Goal: Navigation & Orientation: Find specific page/section

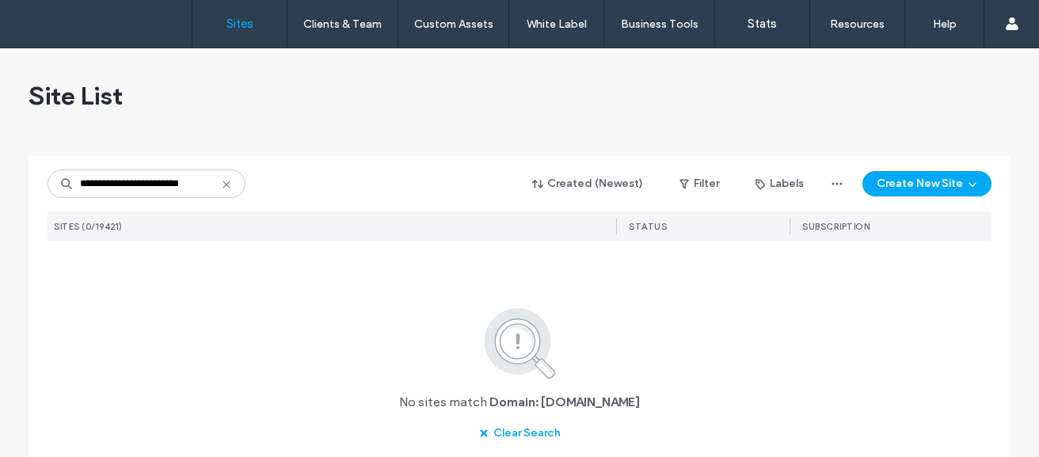
drag, startPoint x: 0, startPoint y: 0, endPoint x: 68, endPoint y: 184, distance: 196.0
click at [68, 184] on input "**********" at bounding box center [147, 184] width 198 height 29
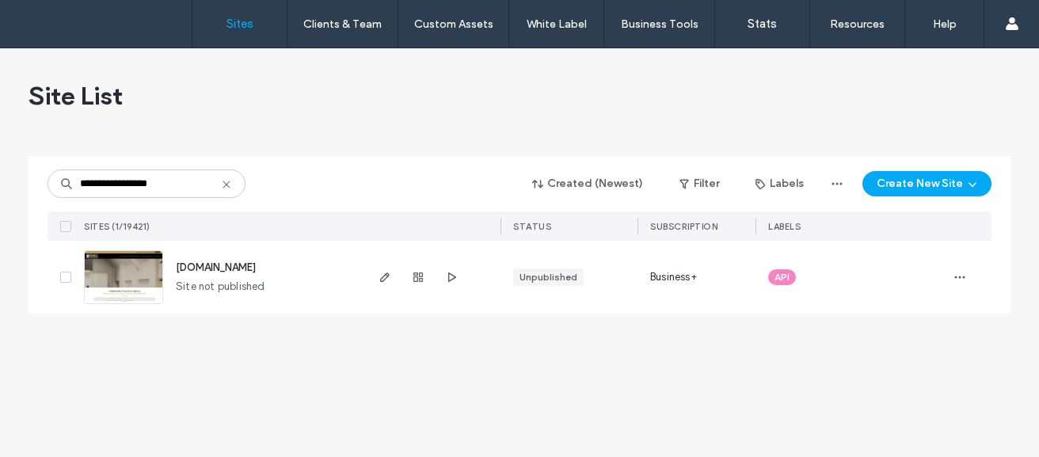
type input "**********"
click at [191, 266] on span "[DOMAIN_NAME]" at bounding box center [216, 267] width 80 height 12
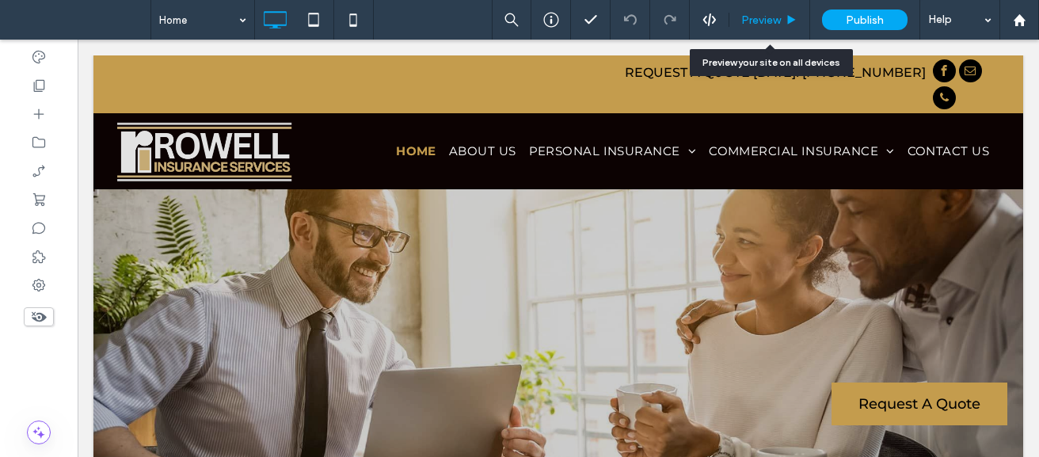
click at [750, 21] on span "Preview" at bounding box center [762, 19] width 40 height 13
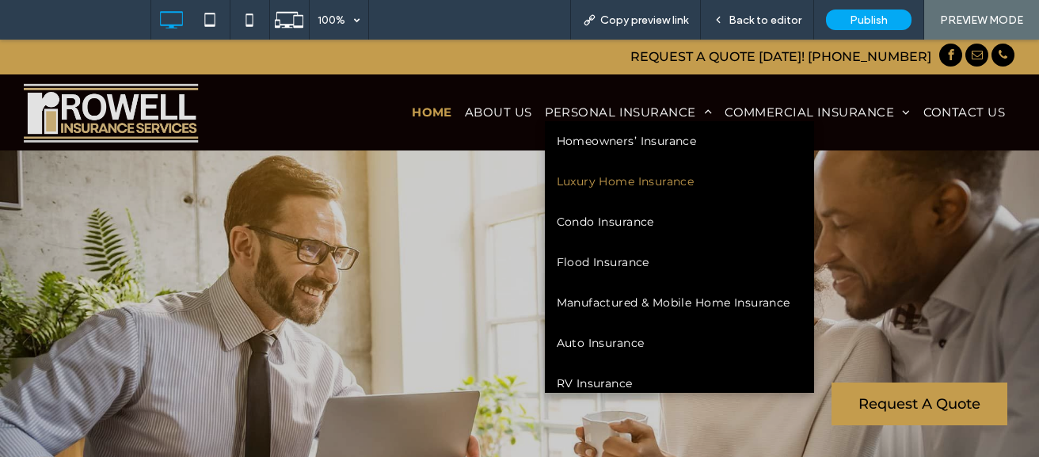
click at [598, 177] on span "Luxury Home Insurance" at bounding box center [626, 182] width 138 height 17
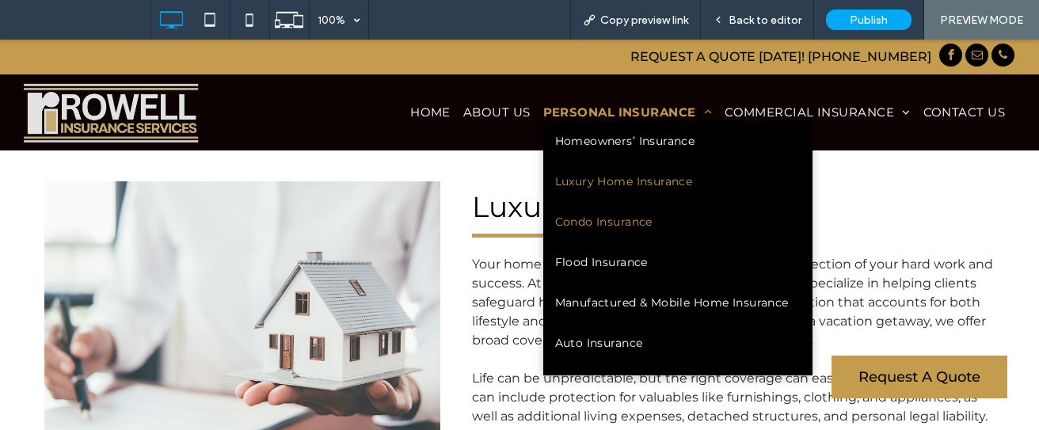
click at [580, 214] on span "Condo Insurance" at bounding box center [603, 222] width 97 height 17
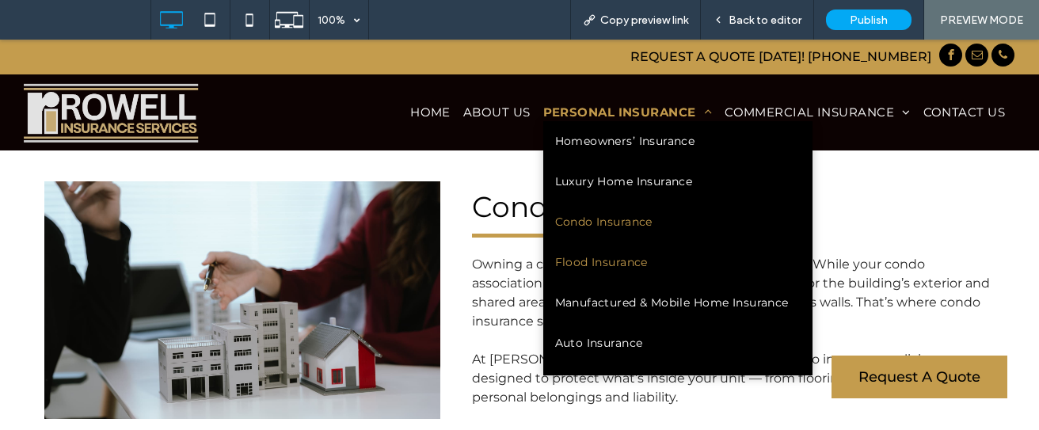
click at [628, 259] on span "Flood Insurance" at bounding box center [601, 262] width 93 height 17
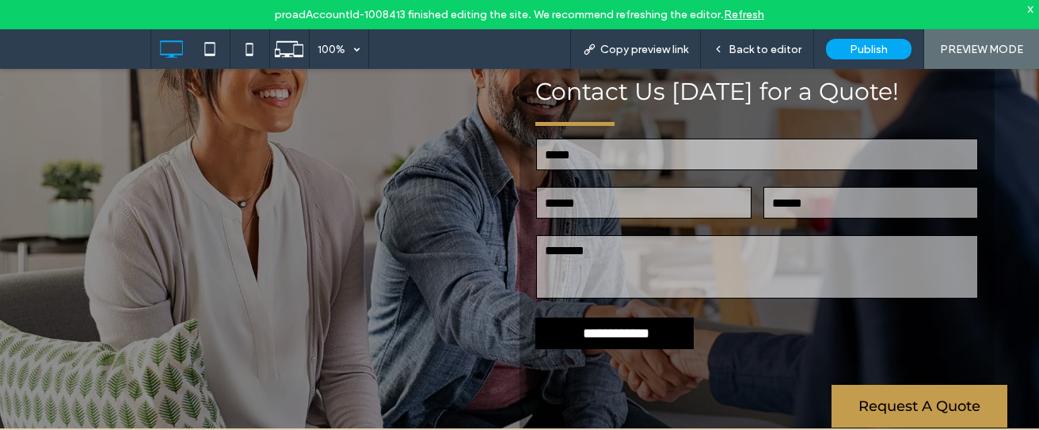
scroll to position [1875, 0]
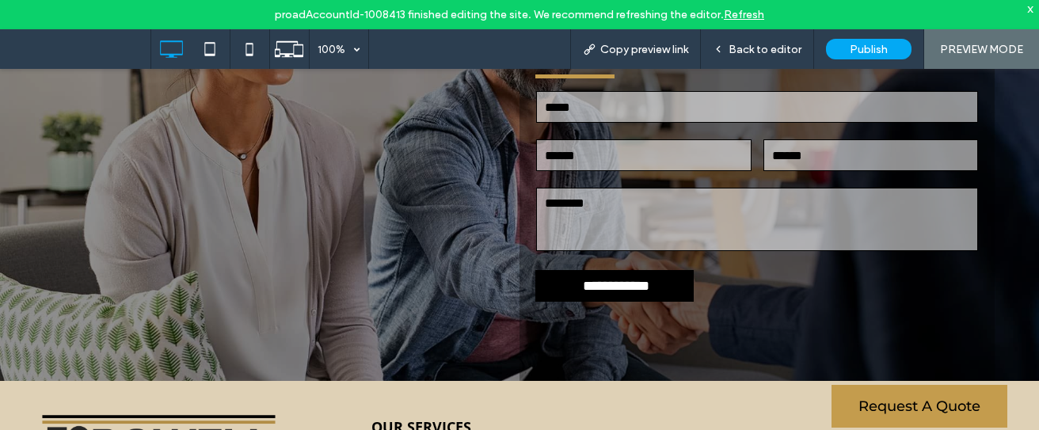
click at [1023, 284] on div "**********" at bounding box center [519, 169] width 1039 height 423
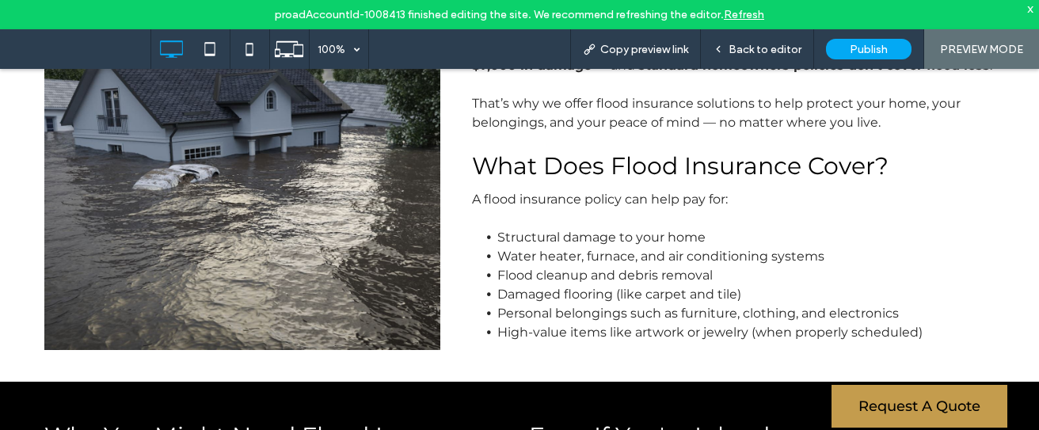
scroll to position [0, 0]
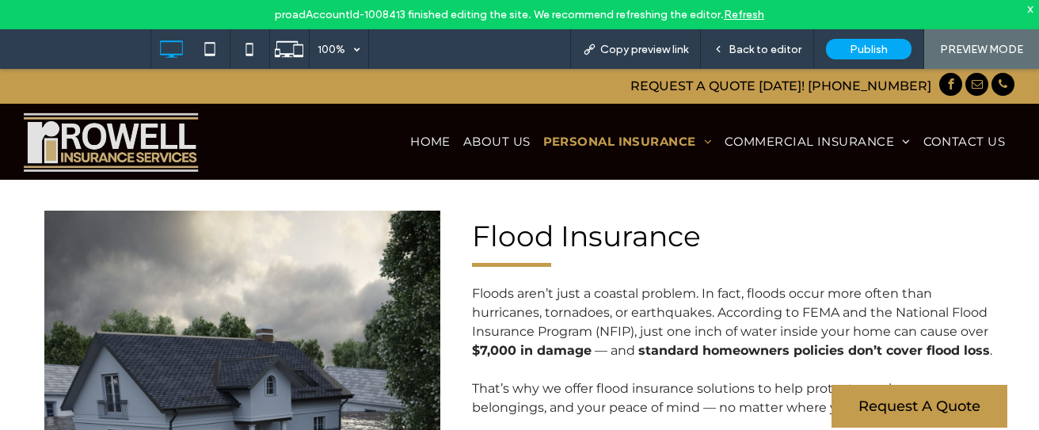
drag, startPoint x: 1035, startPoint y: 166, endPoint x: 1039, endPoint y: 114, distance: 52.4
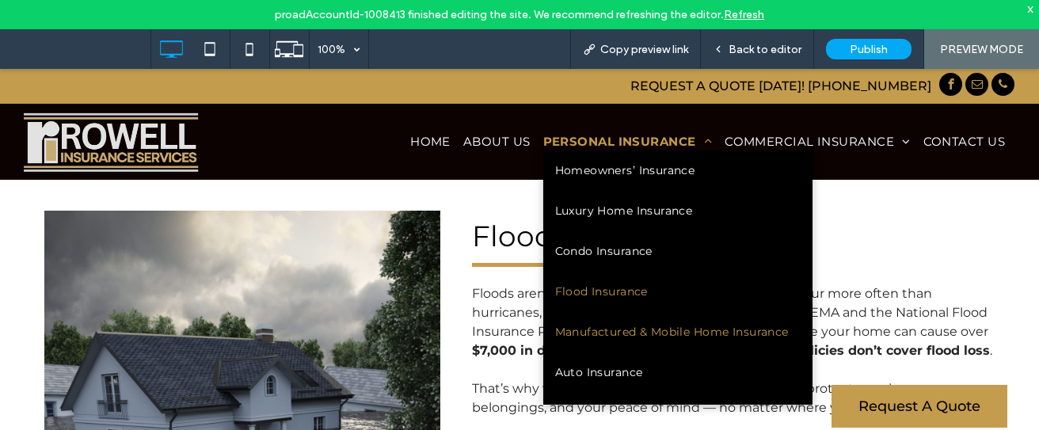
click at [626, 323] on link "Manufactured & Mobile Home Insurance" at bounding box center [678, 332] width 269 height 40
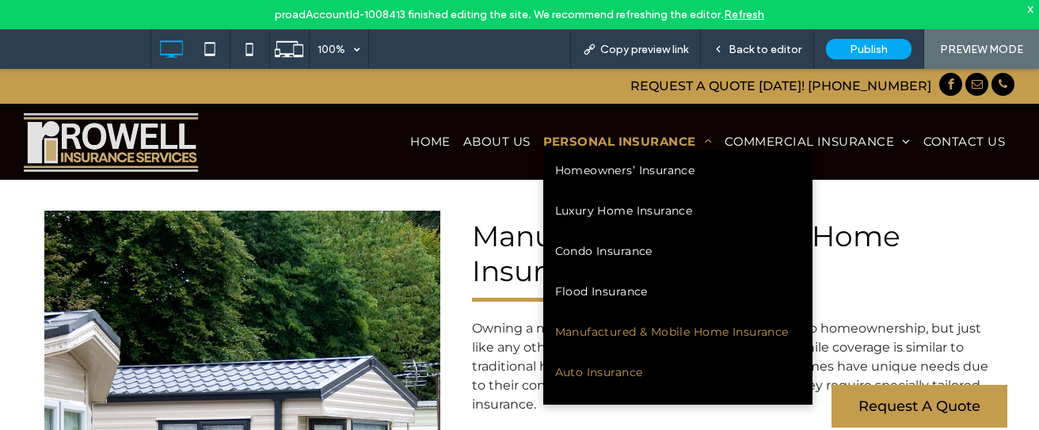
click at [600, 376] on span "Auto Insurance" at bounding box center [599, 372] width 88 height 17
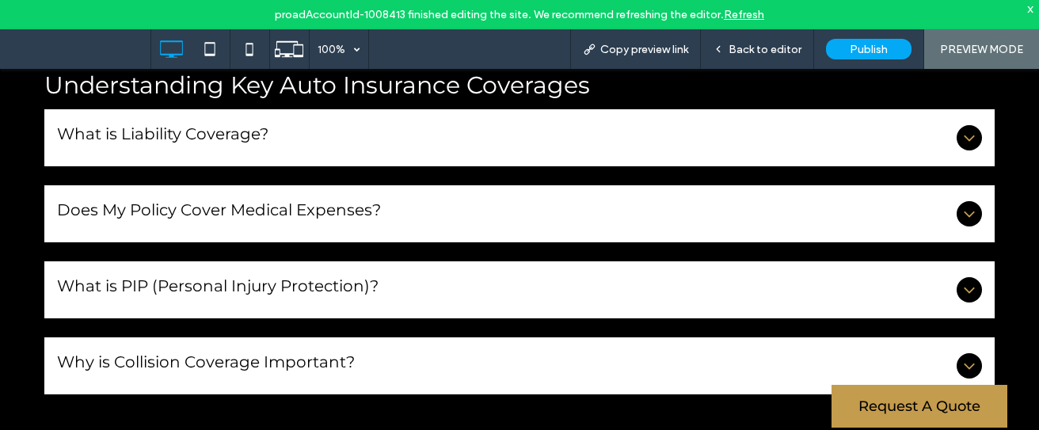
scroll to position [1046, 0]
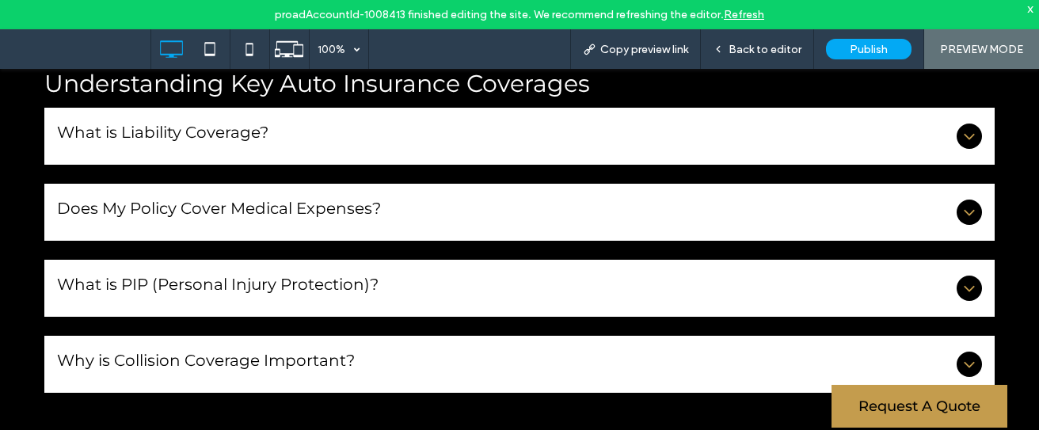
click at [479, 159] on div "What is Liability Coverage?" at bounding box center [519, 136] width 951 height 57
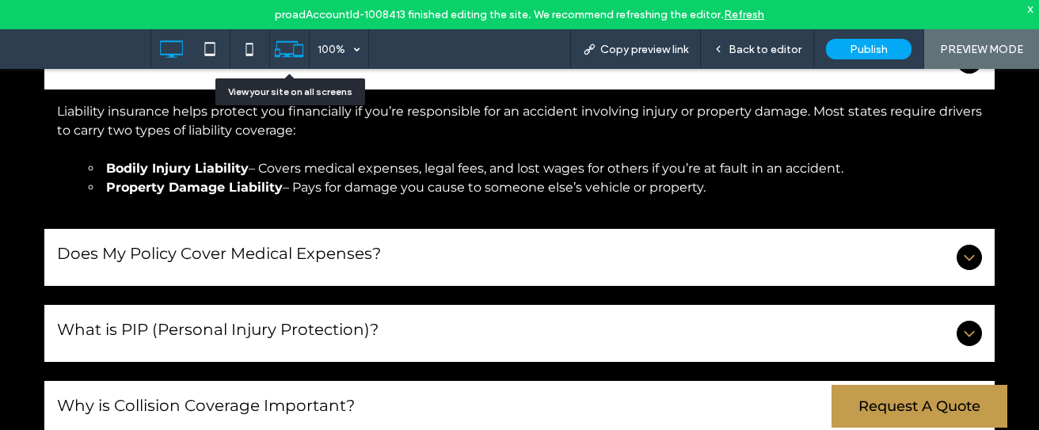
scroll to position [1141, 0]
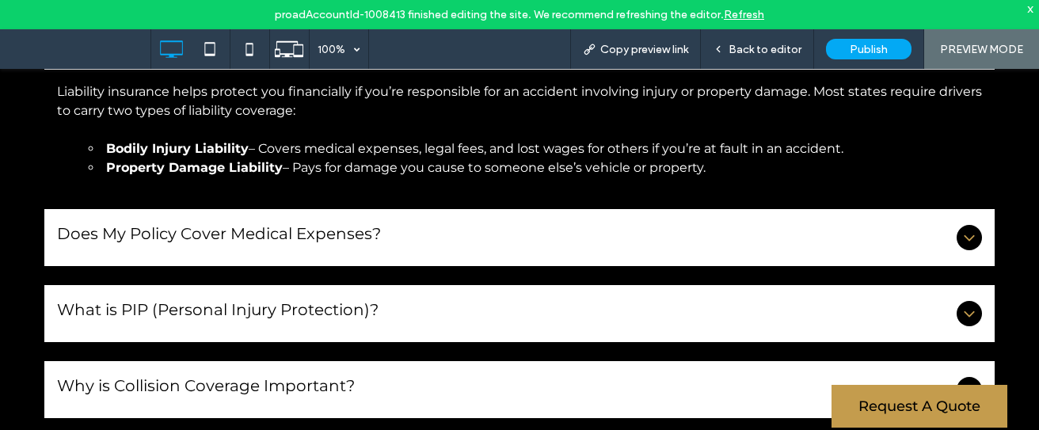
click at [424, 251] on h3 "Does My Policy Cover Medical Expenses?" at bounding box center [504, 238] width 894 height 32
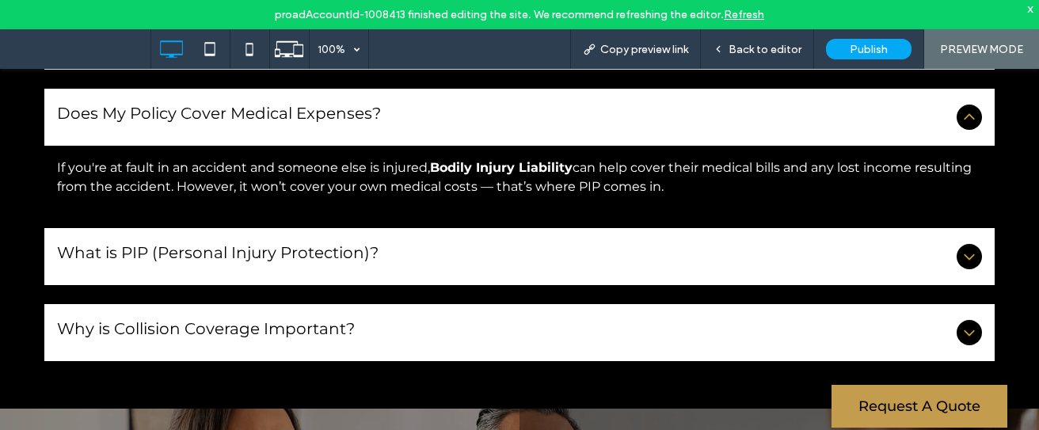
click at [396, 249] on span "What is PIP (Personal Injury Protection)?" at bounding box center [504, 253] width 894 height 24
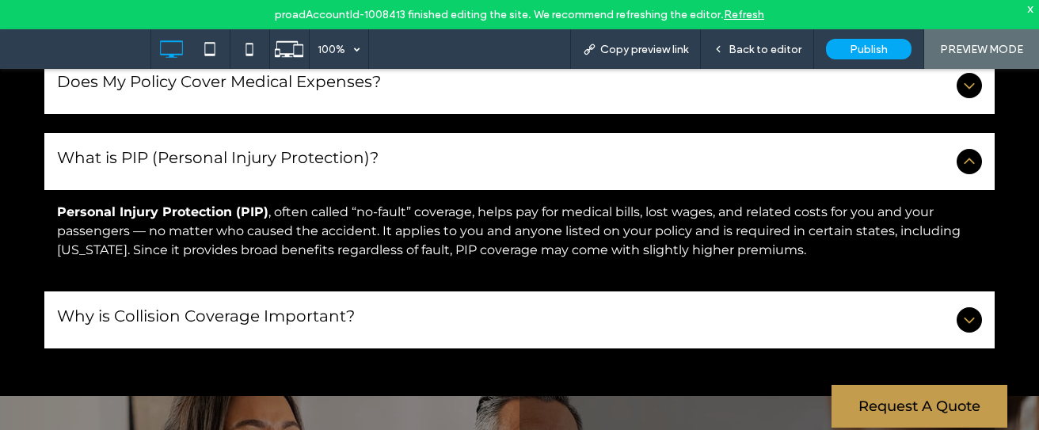
scroll to position [1299, 0]
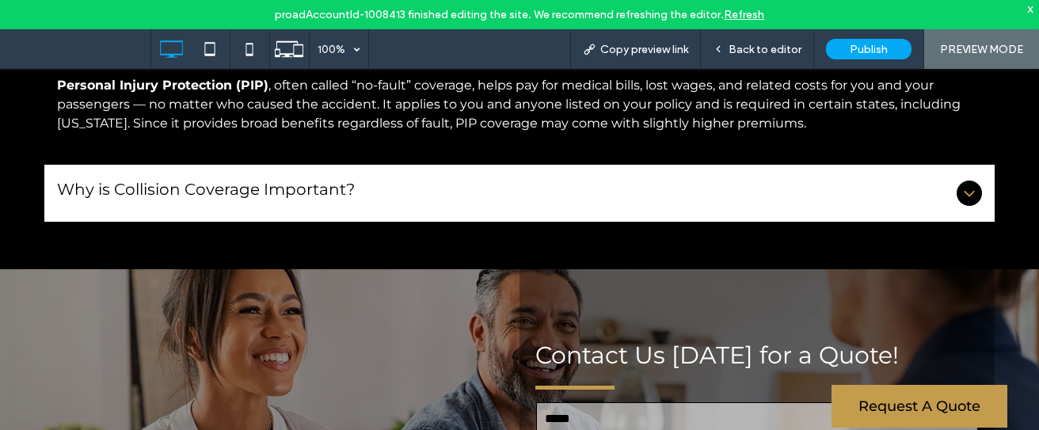
click at [250, 176] on div "Why is Collision Coverage Important?" at bounding box center [519, 193] width 951 height 57
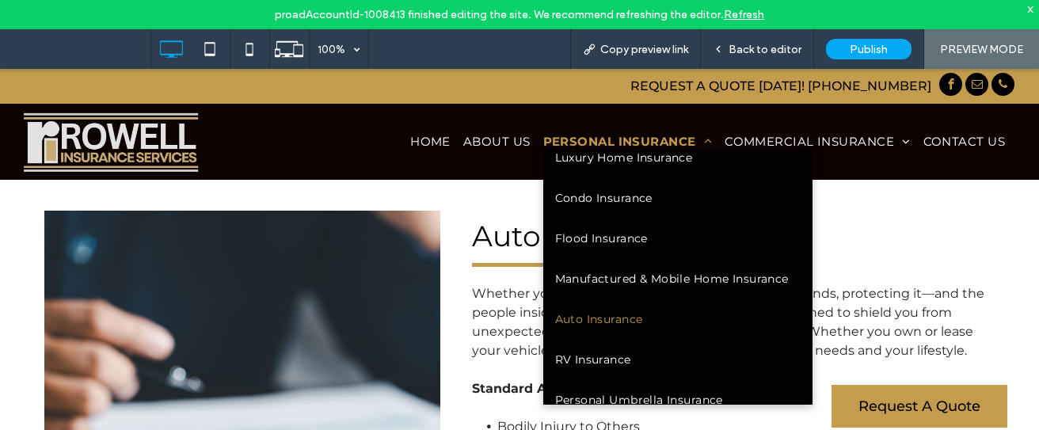
scroll to position [150, 0]
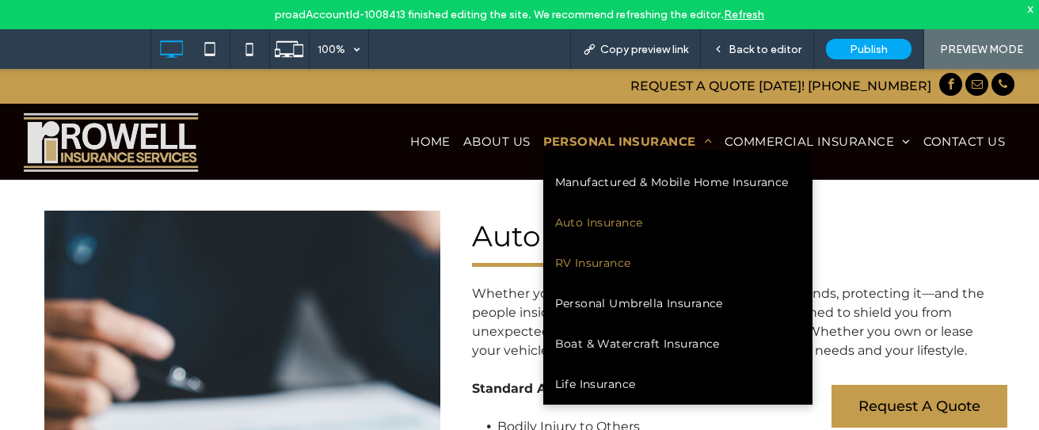
click at [605, 261] on span "RV Insurance" at bounding box center [593, 263] width 76 height 17
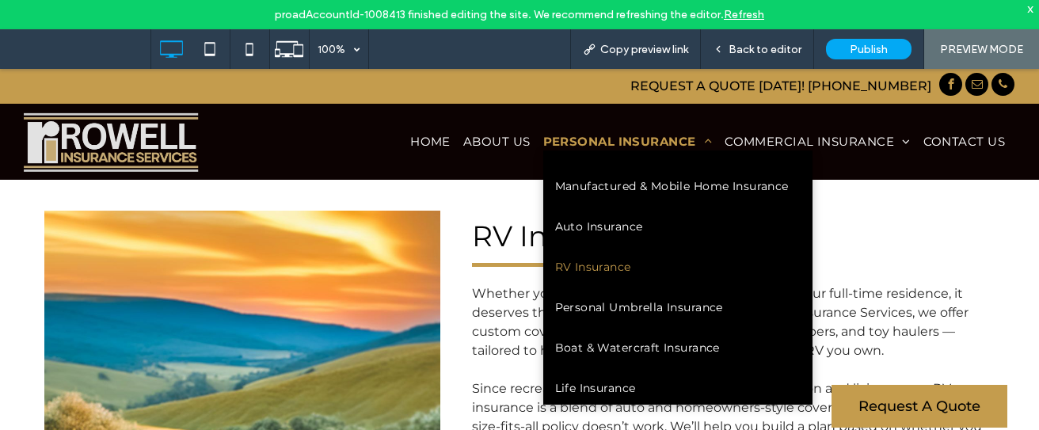
scroll to position [150, 0]
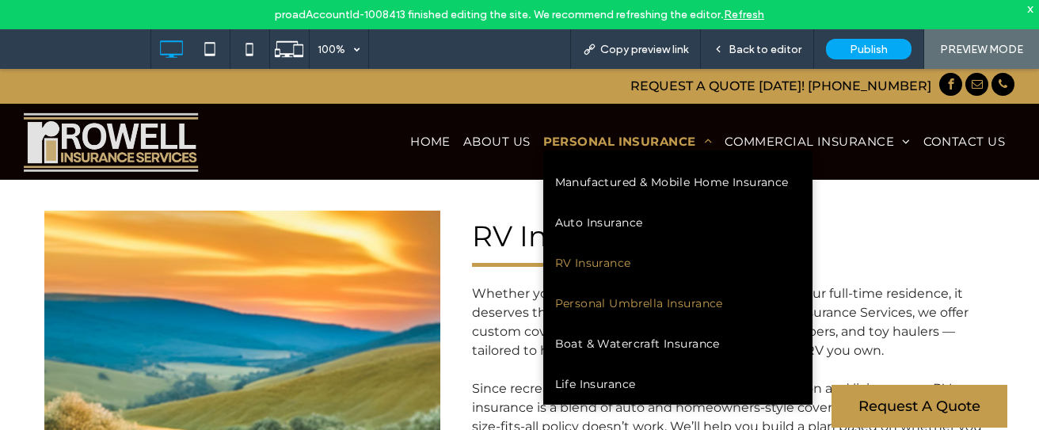
click at [687, 300] on span "Personal Umbrella Insurance" at bounding box center [639, 304] width 168 height 17
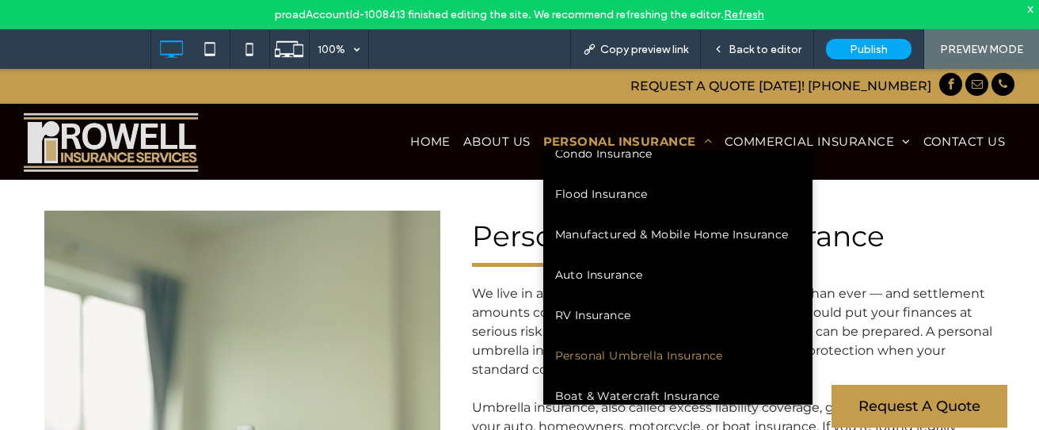
scroll to position [150, 0]
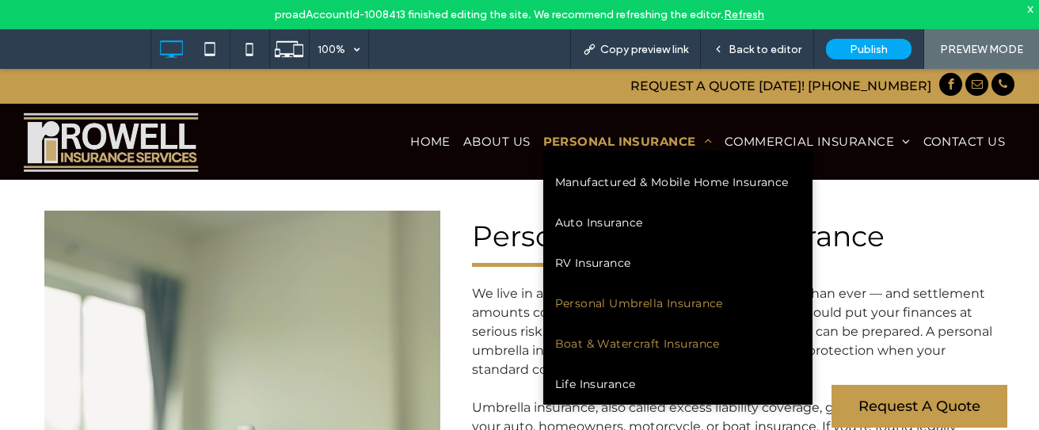
click at [698, 345] on span "Boat & Watercraft Insurance" at bounding box center [637, 344] width 165 height 17
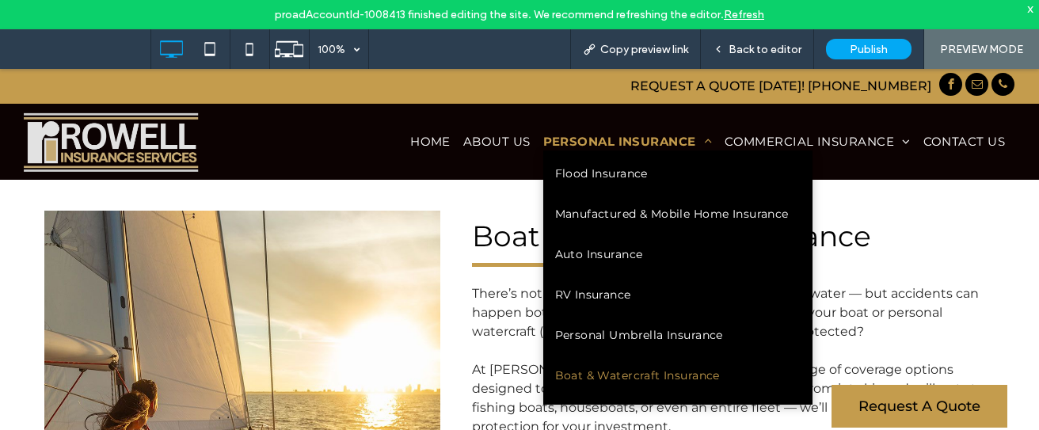
scroll to position [150, 0]
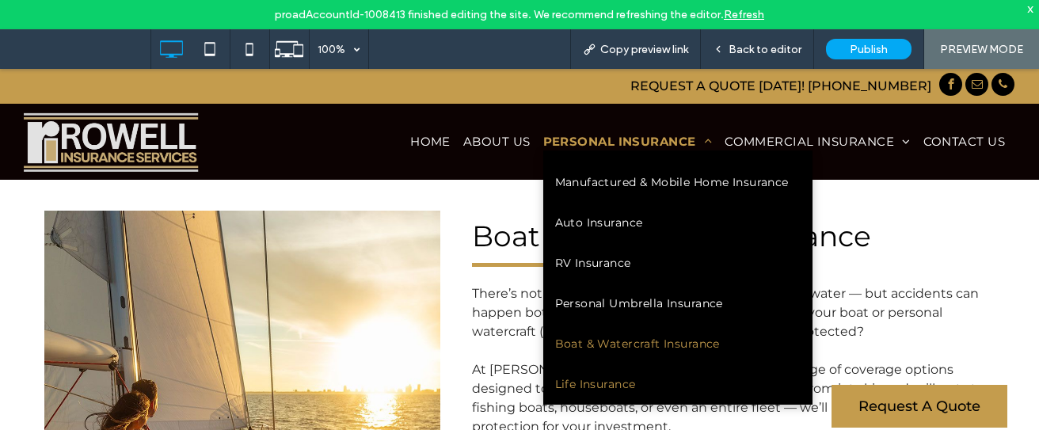
click at [680, 385] on link "Life Insurance" at bounding box center [678, 384] width 269 height 40
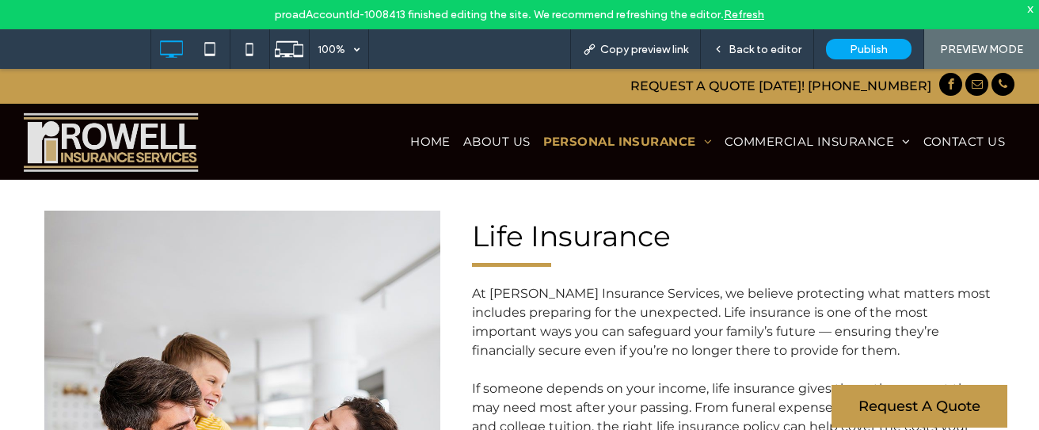
drag, startPoint x: 1032, startPoint y: 326, endPoint x: 1039, endPoint y: 115, distance: 210.8
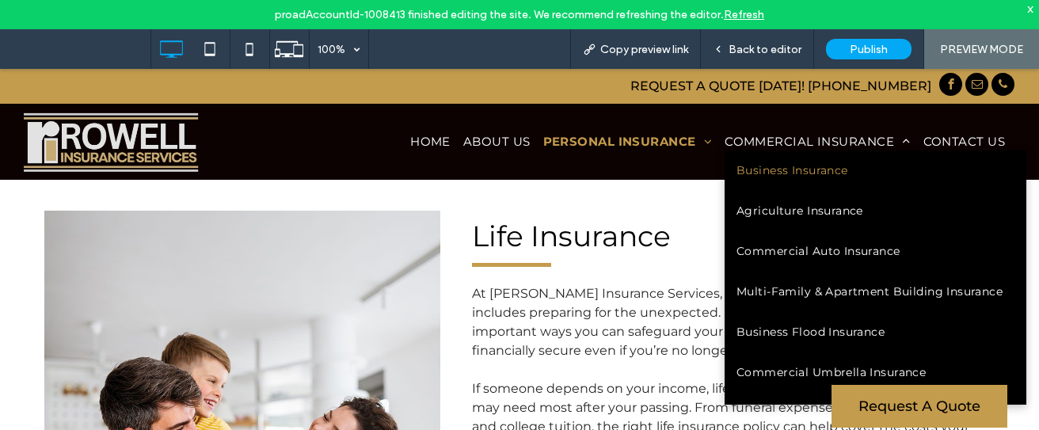
click at [810, 163] on span "Business Insurance" at bounding box center [793, 170] width 112 height 17
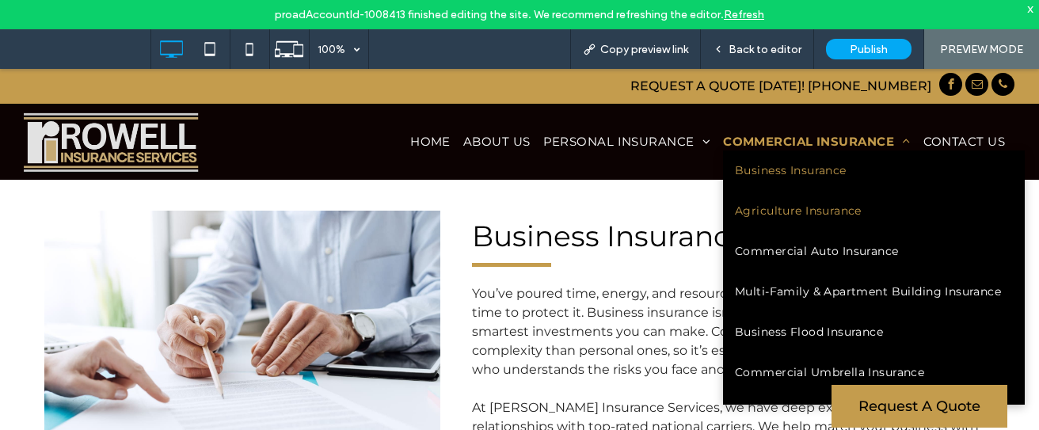
click at [753, 216] on span "Agriculture Insurance" at bounding box center [798, 211] width 127 height 17
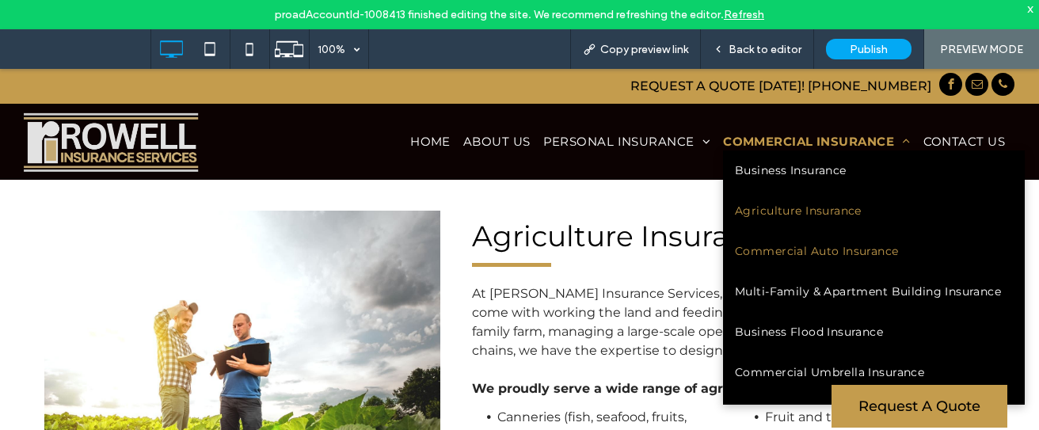
click at [754, 257] on span "Commercial Auto Insurance" at bounding box center [817, 251] width 164 height 17
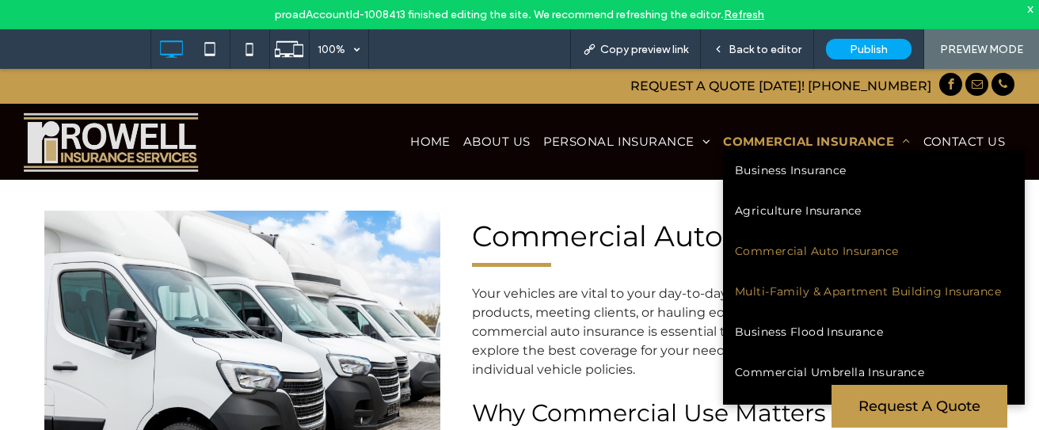
click at [748, 282] on link "Multi-Family & Apartment Building Insurance" at bounding box center [874, 292] width 302 height 40
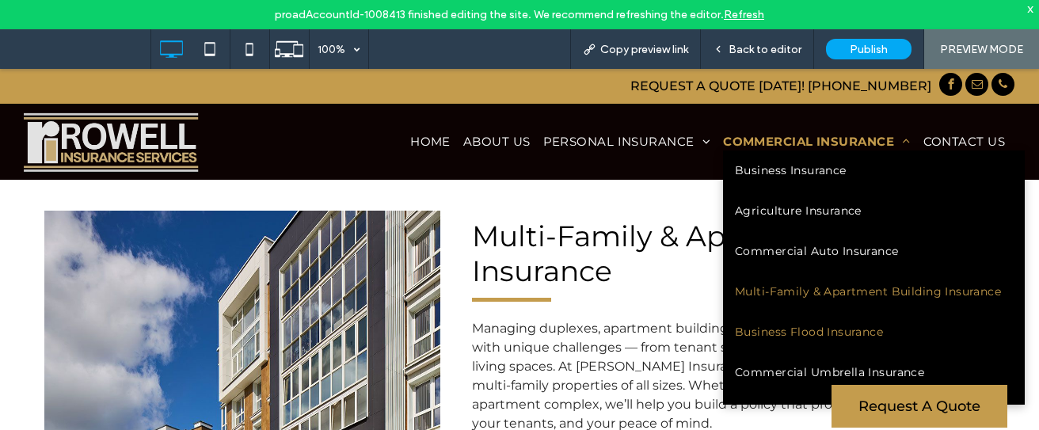
click at [751, 329] on span "Business Flood Insurance" at bounding box center [809, 332] width 148 height 17
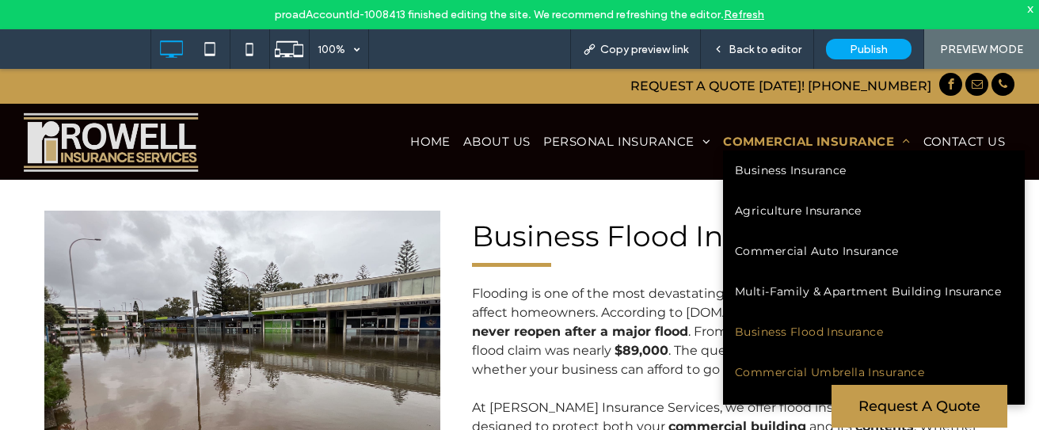
click at [744, 372] on span "Commercial Umbrella Insurance" at bounding box center [829, 372] width 189 height 17
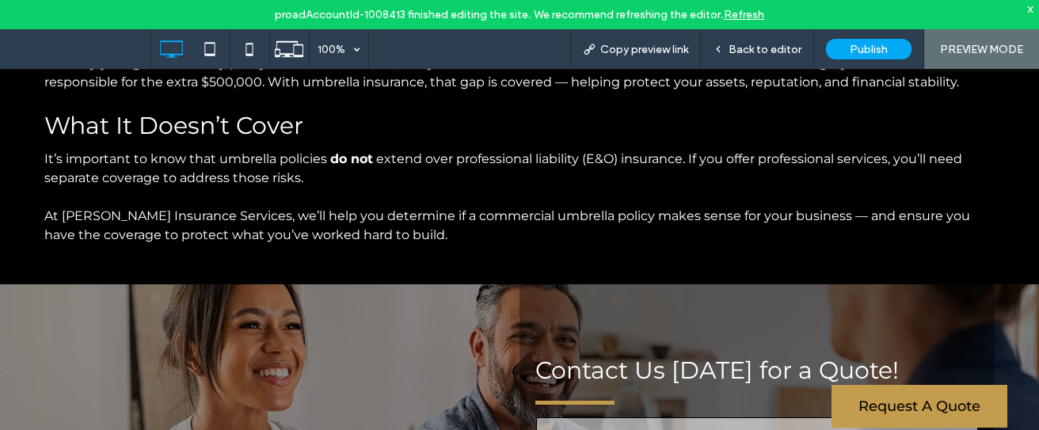
scroll to position [697, 0]
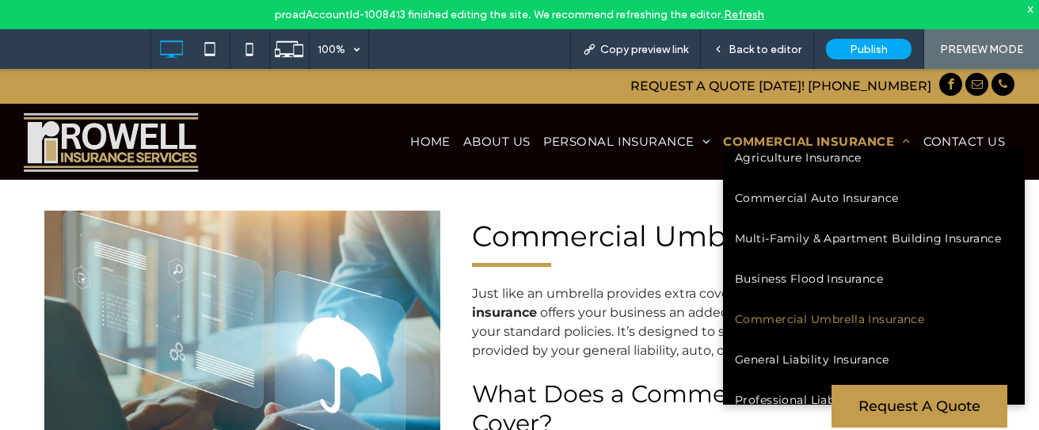
scroll to position [150, 0]
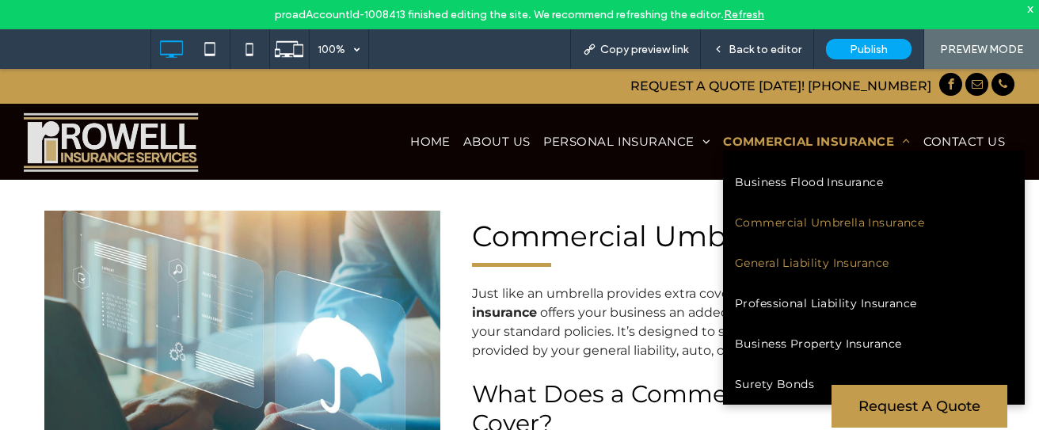
click at [849, 257] on span "General Liability Insurance" at bounding box center [812, 263] width 154 height 17
